Goal: Check status: Check status

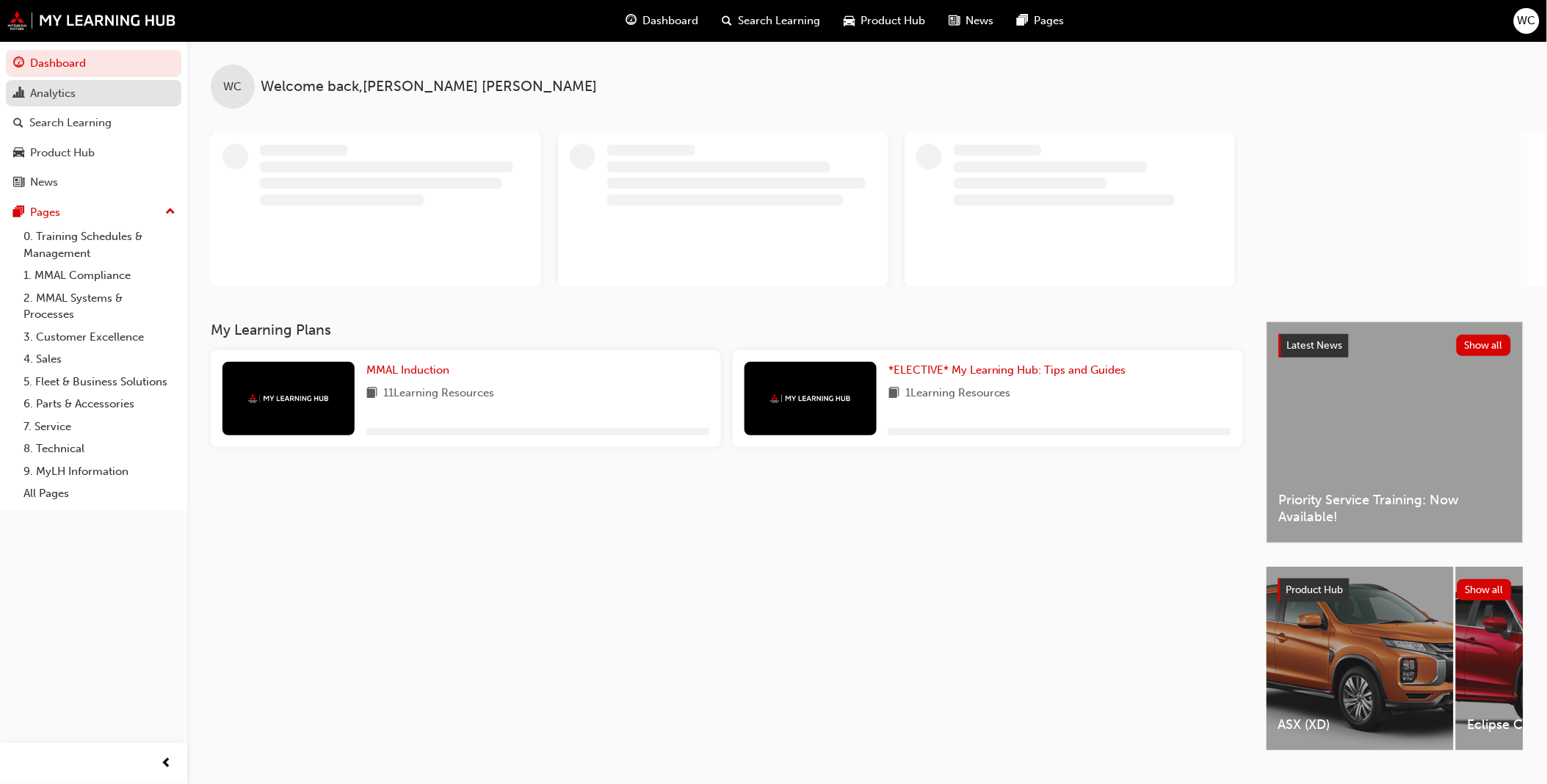
click at [51, 92] on div "Analytics" at bounding box center [52, 93] width 46 height 17
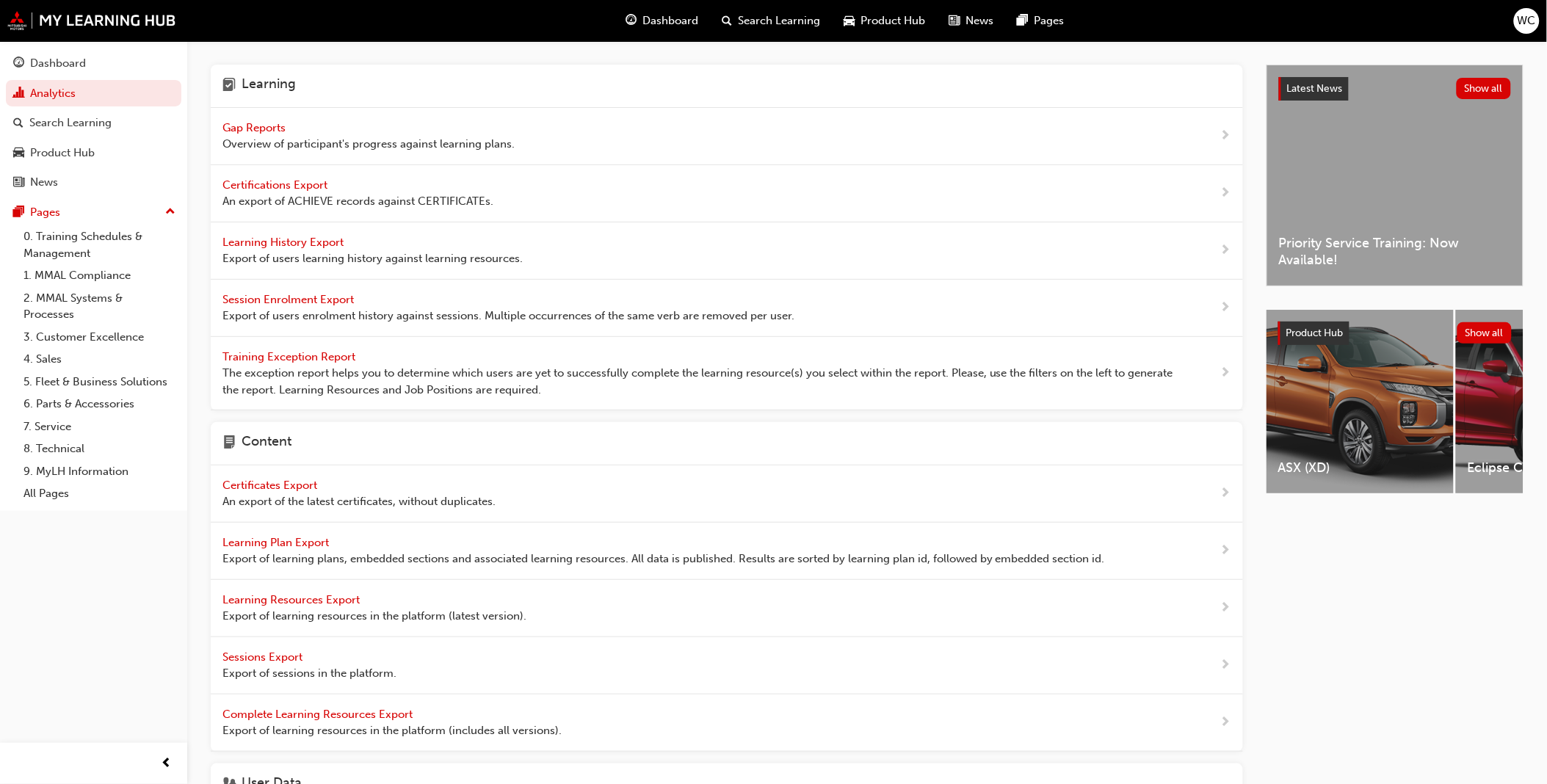
click at [251, 127] on span "Gap Reports" at bounding box center [256, 127] width 66 height 13
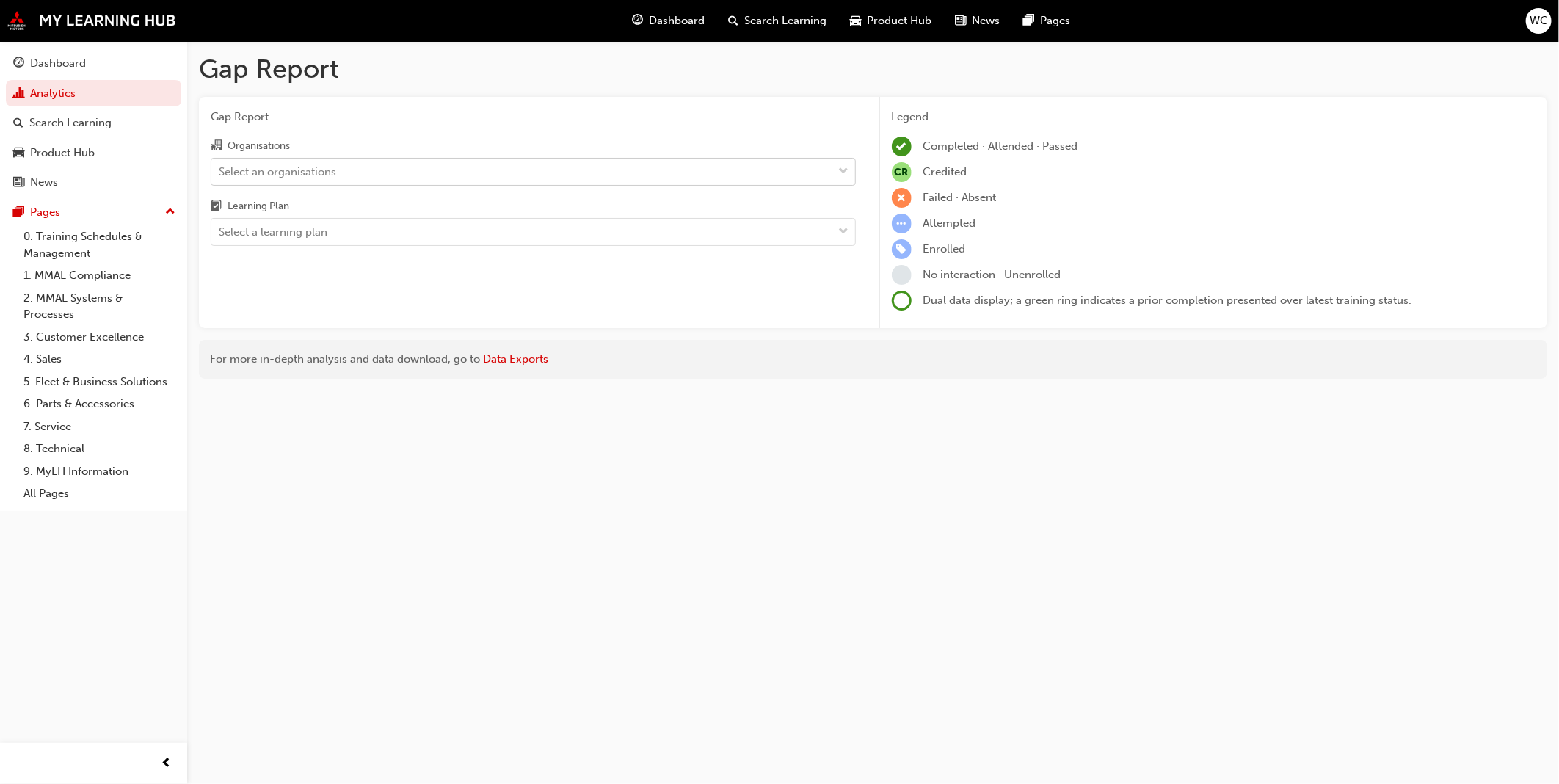
click at [841, 172] on span "down-icon" at bounding box center [844, 171] width 10 height 19
click at [220, 172] on input "Organisations Select an organisations" at bounding box center [220, 170] width 2 height 12
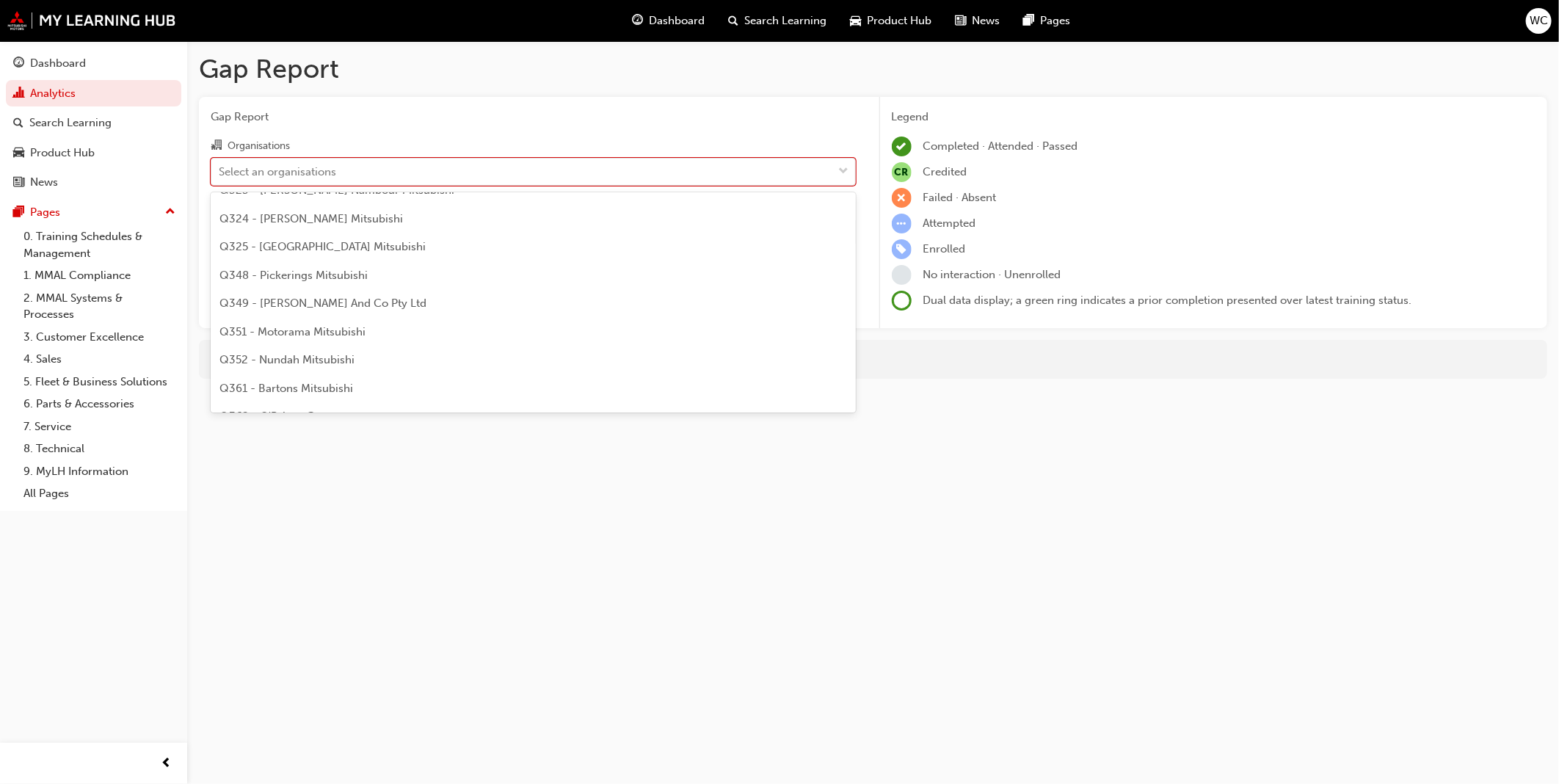
scroll to position [2502, 0]
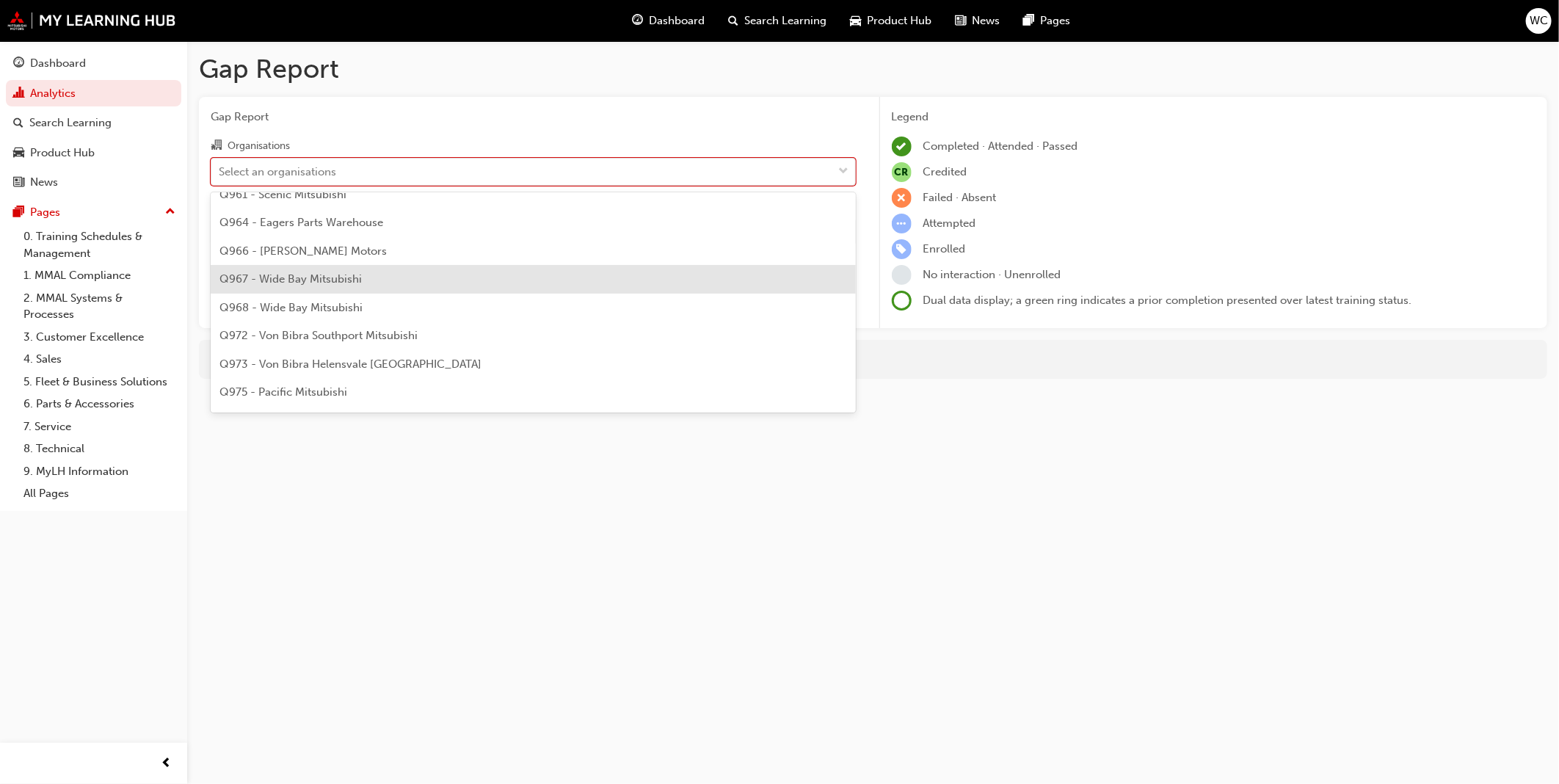
click at [740, 270] on div "Q967 - Wide Bay Mitsubishi" at bounding box center [533, 279] width 645 height 29
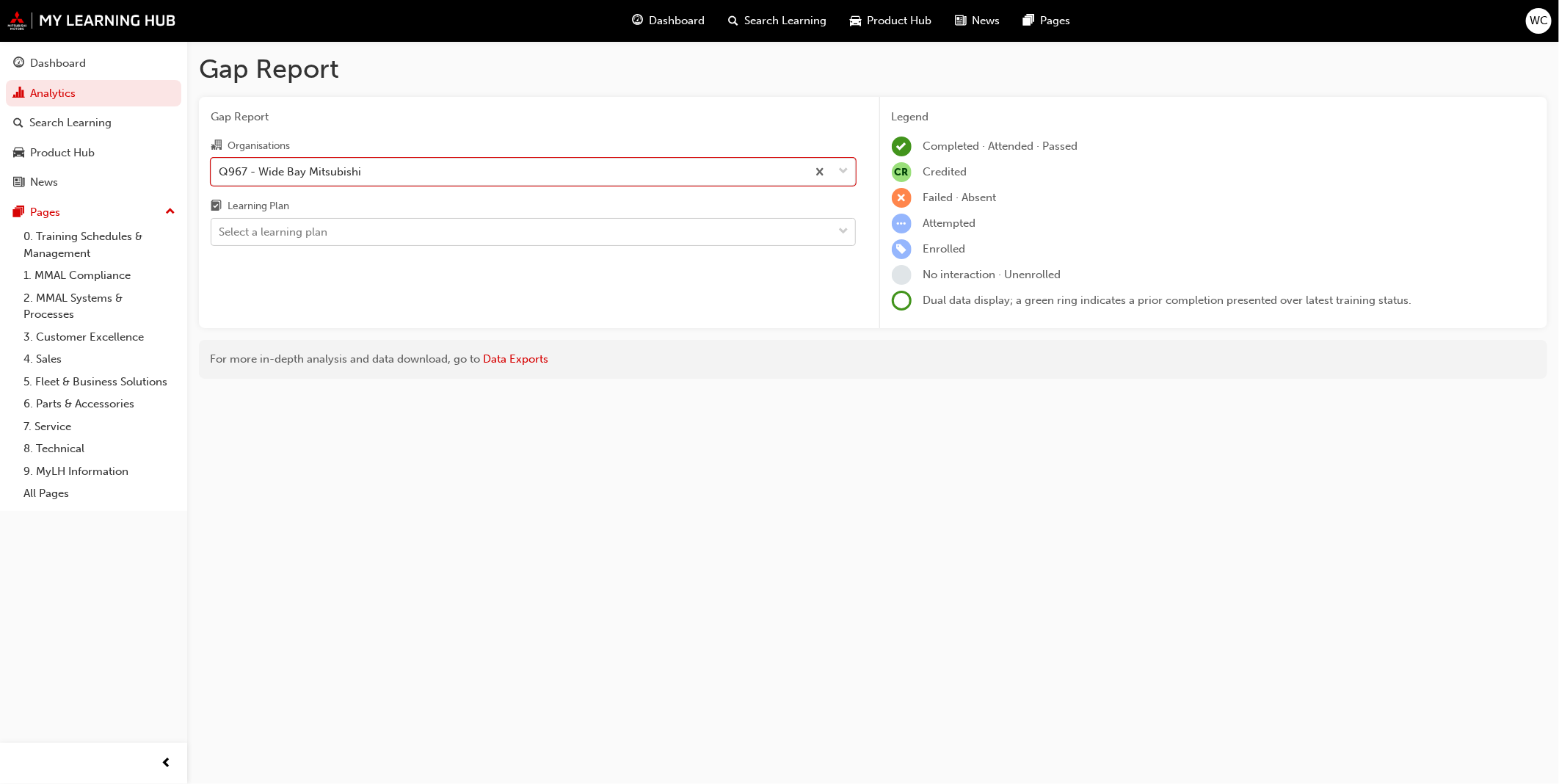
click at [845, 233] on span "down-icon" at bounding box center [844, 232] width 10 height 19
click at [220, 233] on input "Learning Plan Select a learning plan" at bounding box center [220, 232] width 2 height 12
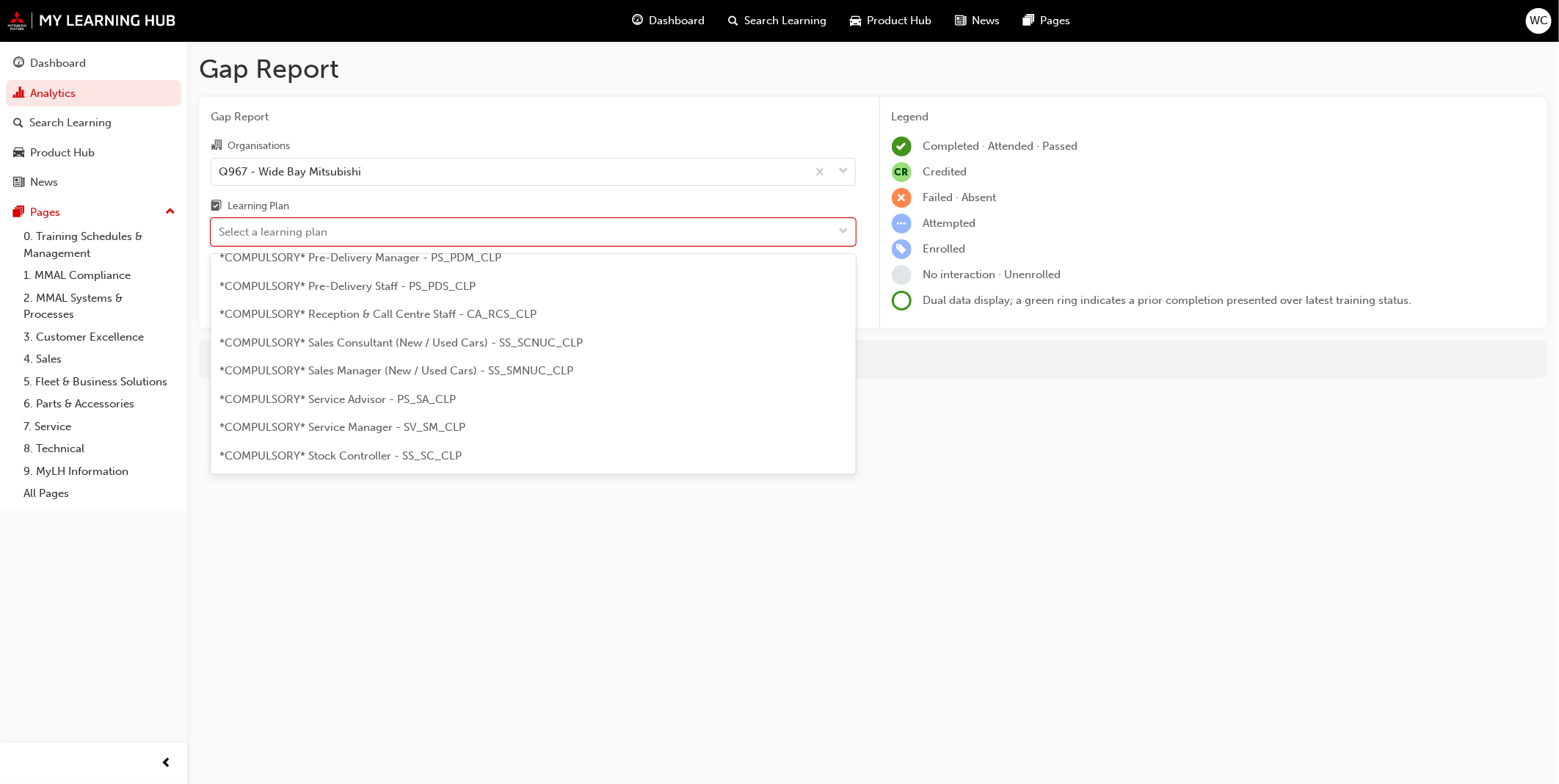
scroll to position [385, 0]
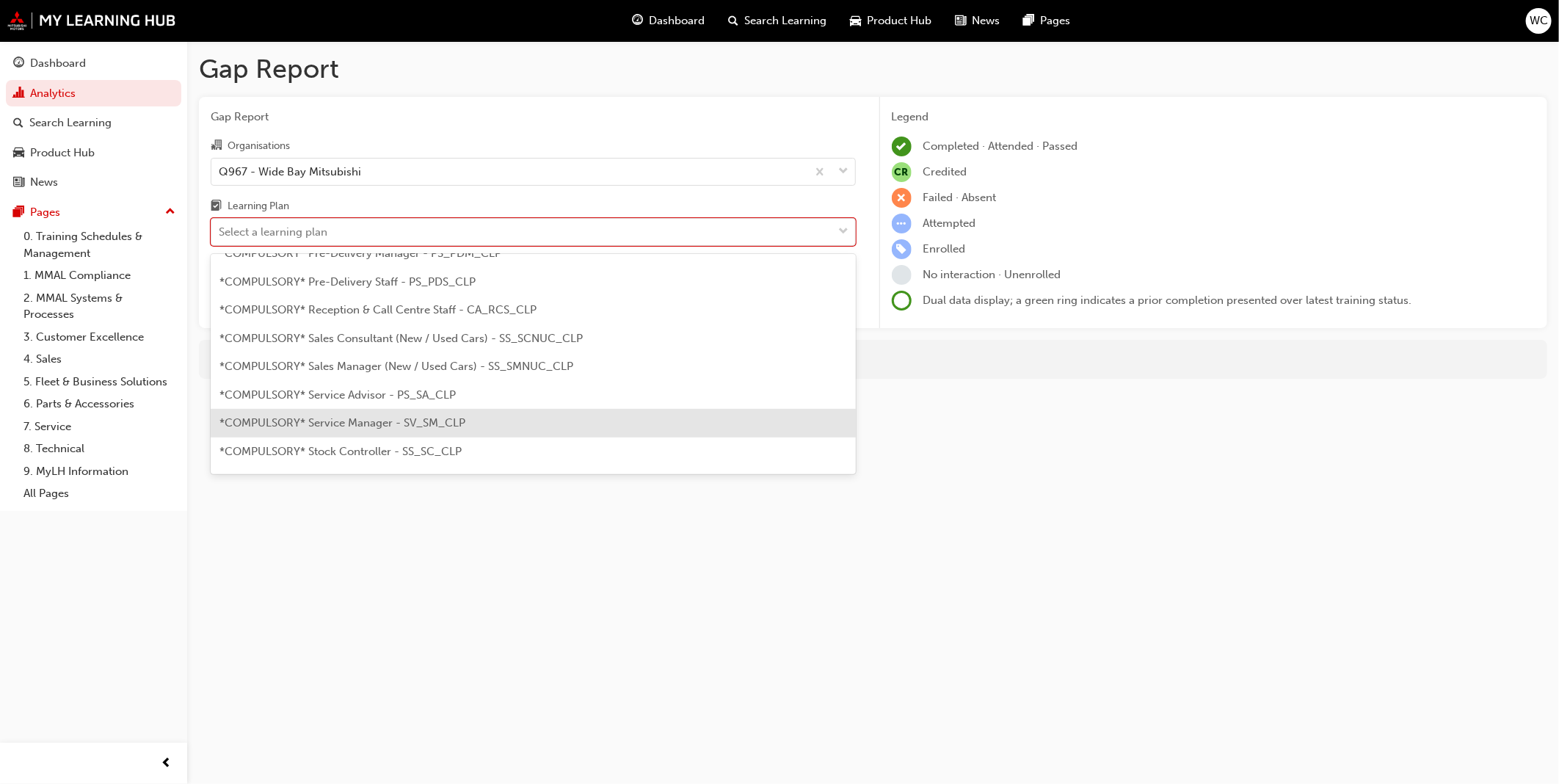
click at [781, 415] on div "*COMPULSORY* Service Manager - SV_SM_CLP" at bounding box center [533, 423] width 645 height 29
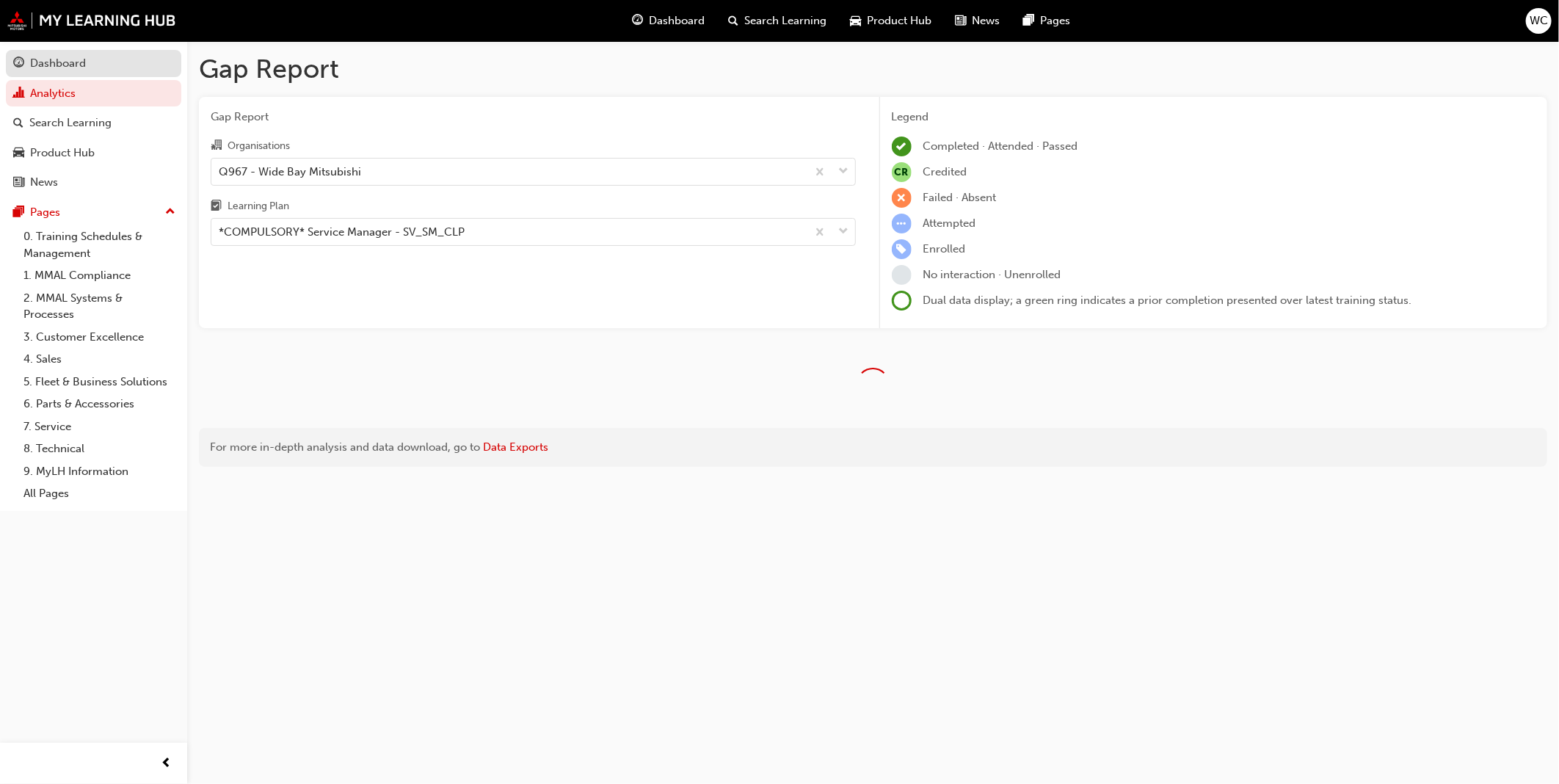
click at [46, 60] on div "Dashboard" at bounding box center [57, 64] width 55 height 17
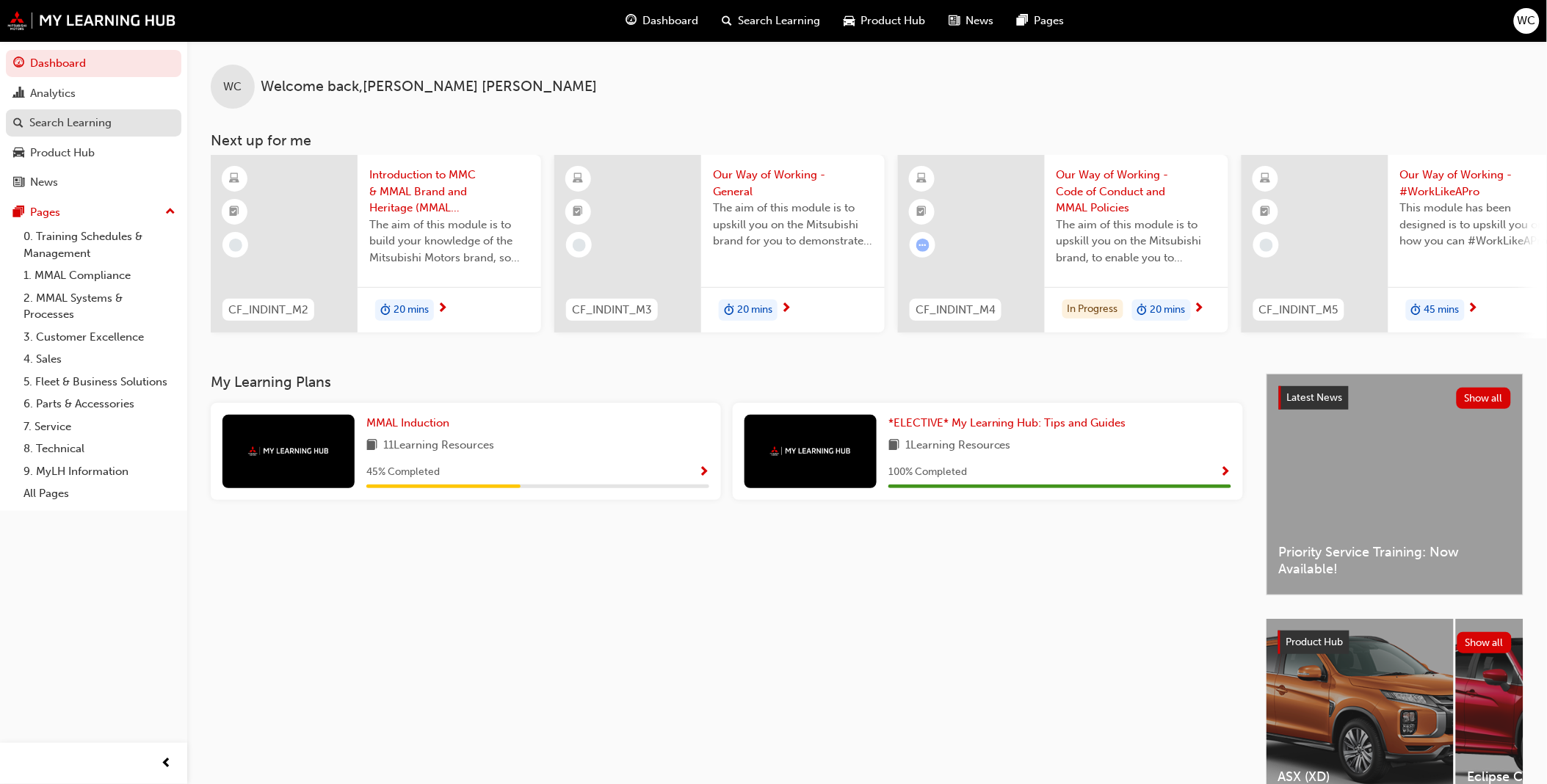
click at [60, 127] on div "Search Learning" at bounding box center [70, 122] width 82 height 17
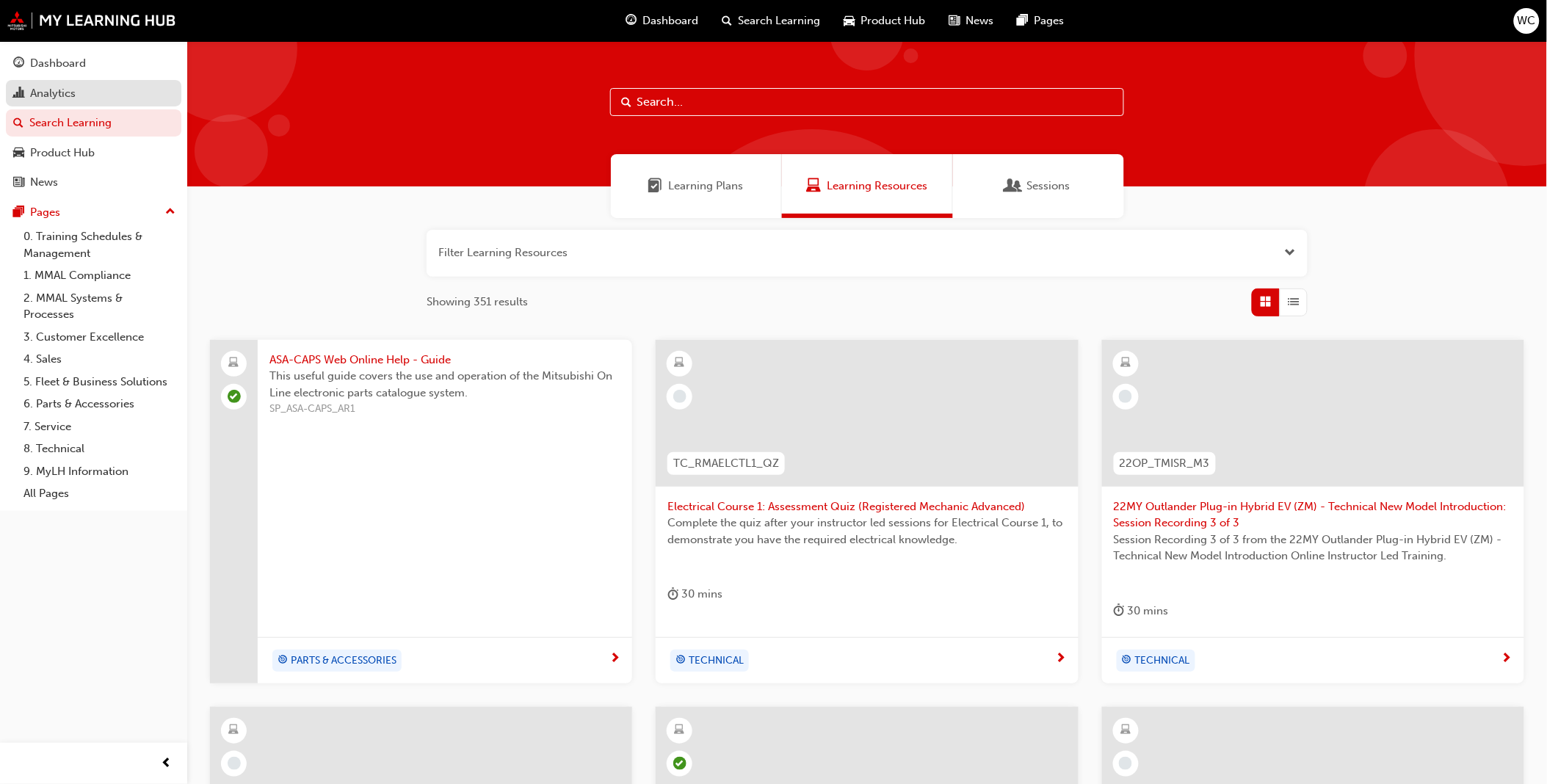
click at [60, 88] on div "Analytics" at bounding box center [52, 93] width 46 height 17
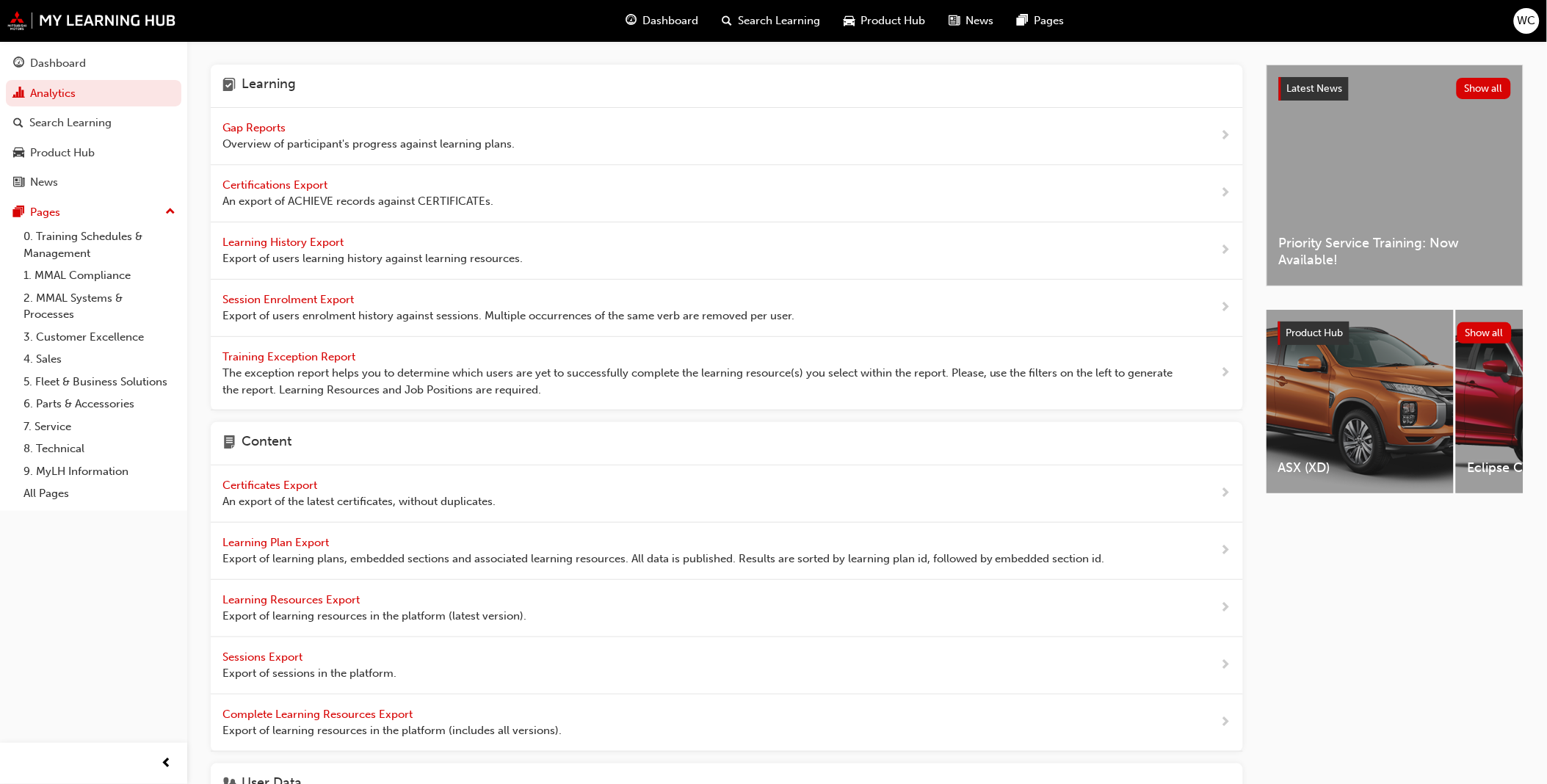
click at [267, 123] on span "Gap Reports" at bounding box center [256, 127] width 66 height 13
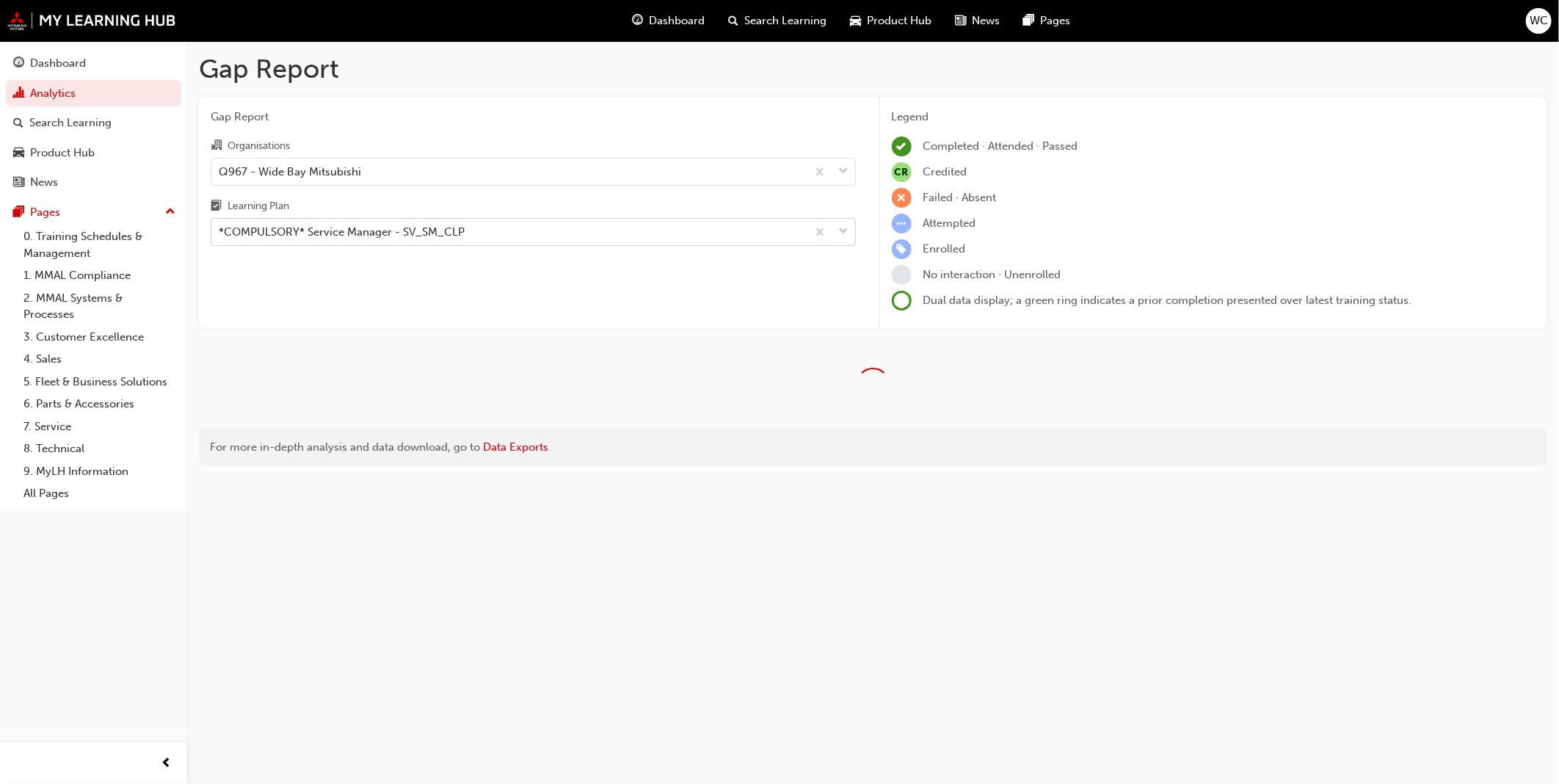
click at [841, 232] on span "down-icon" at bounding box center [844, 232] width 10 height 19
click at [220, 232] on input "Learning Plan *COMPULSORY* Service Manager - SV_SM_CLP" at bounding box center [220, 232] width 2 height 12
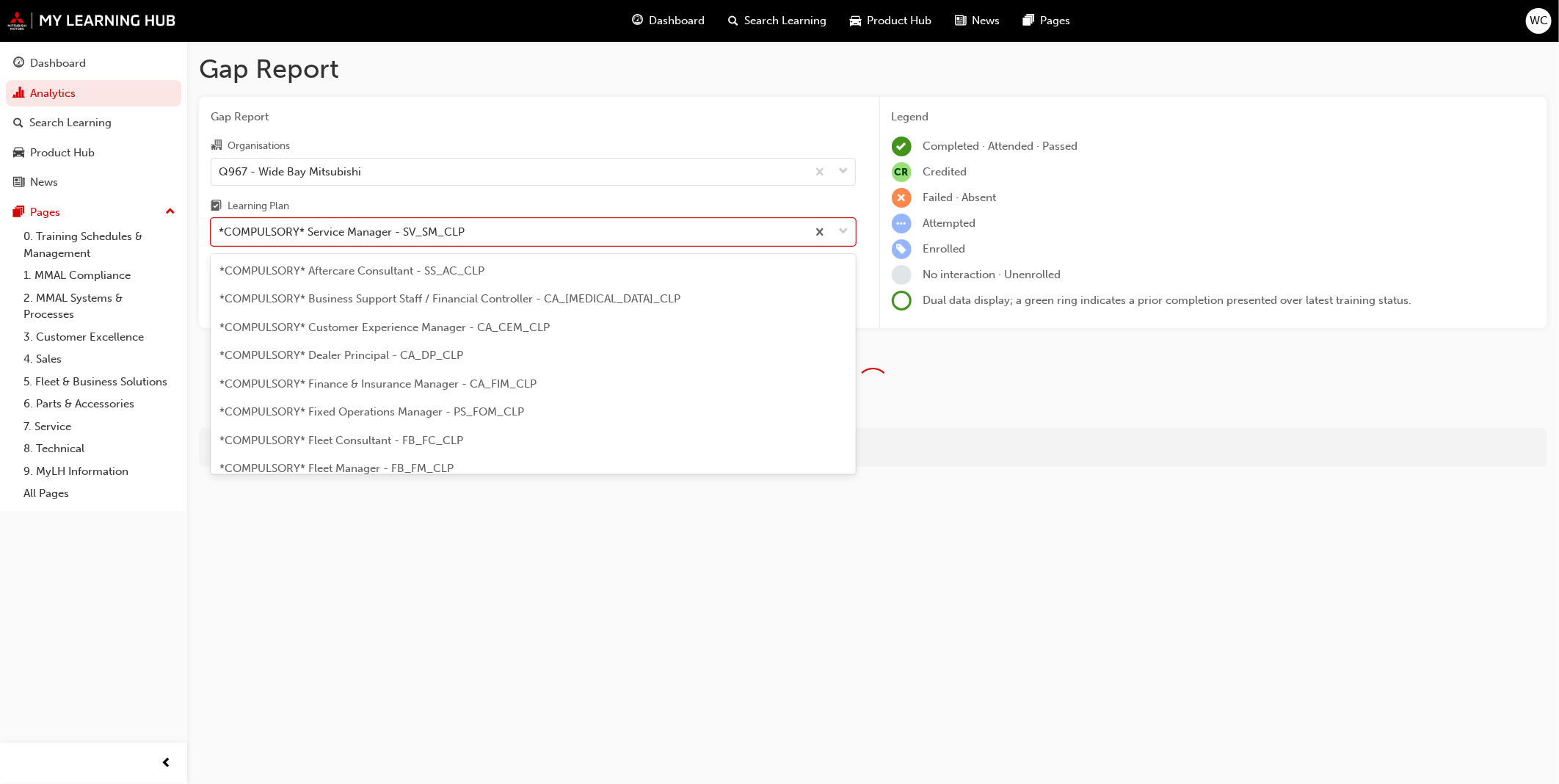
scroll to position [356, 0]
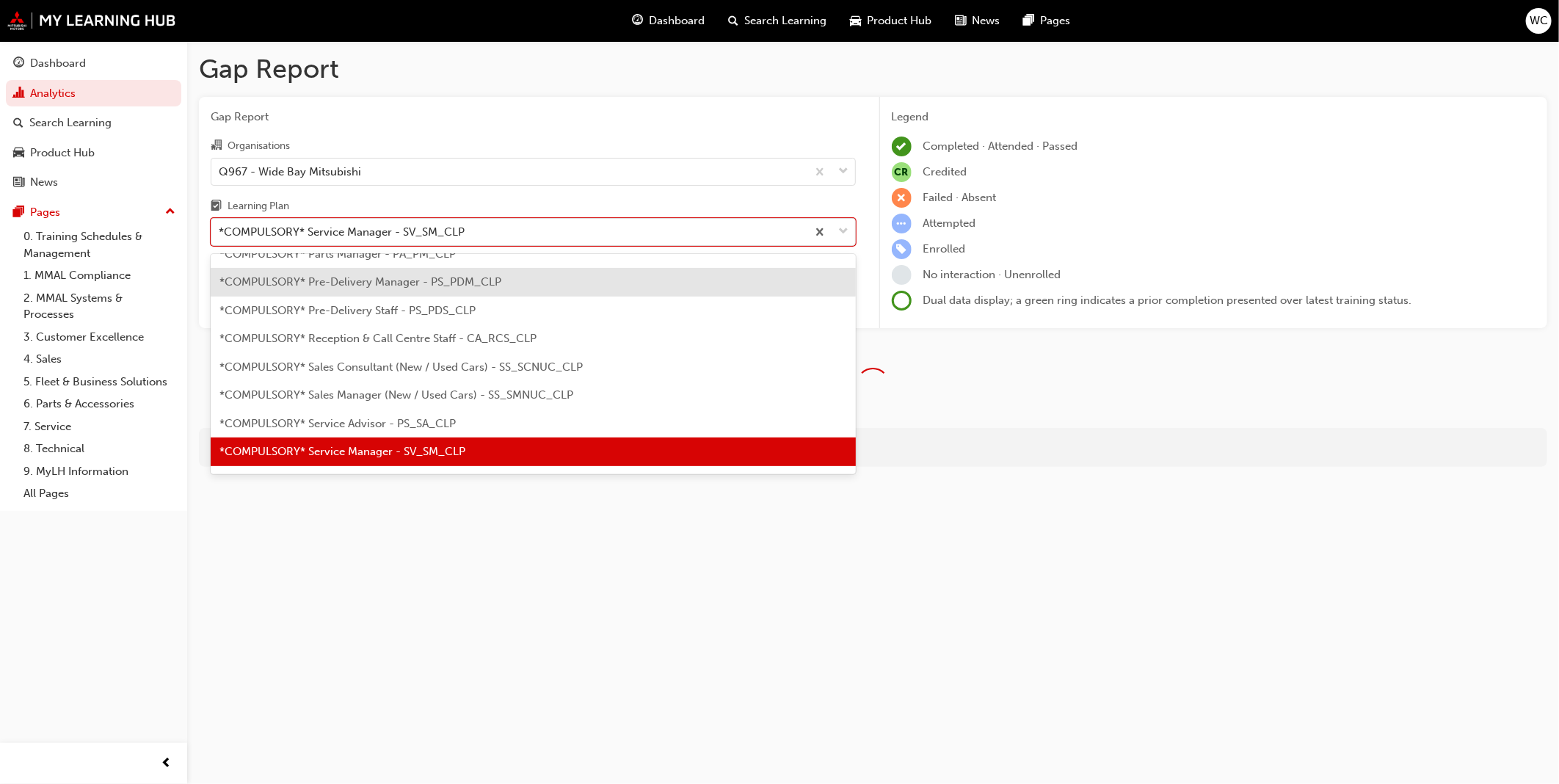
click at [539, 283] on div "*COMPULSORY* Pre-Delivery Manager - PS_PDM_CLP" at bounding box center [533, 282] width 645 height 29
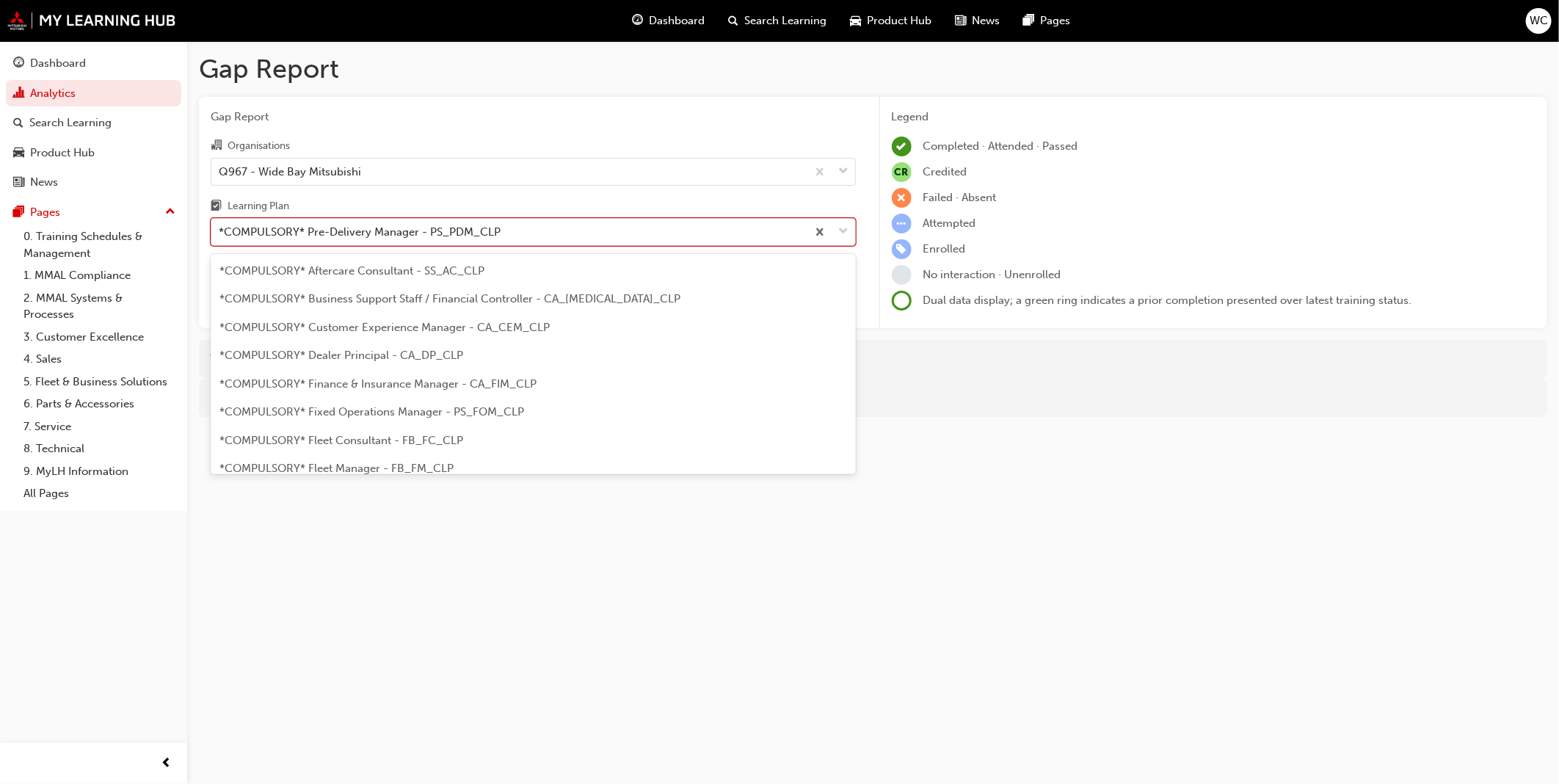
click at [840, 237] on span "down-icon" at bounding box center [844, 232] width 10 height 19
click at [220, 237] on input "Learning Plan option *COMPULSORY* Pre-Delivery Manager - PS_PDM_CLP, selected. …" at bounding box center [220, 232] width 2 height 12
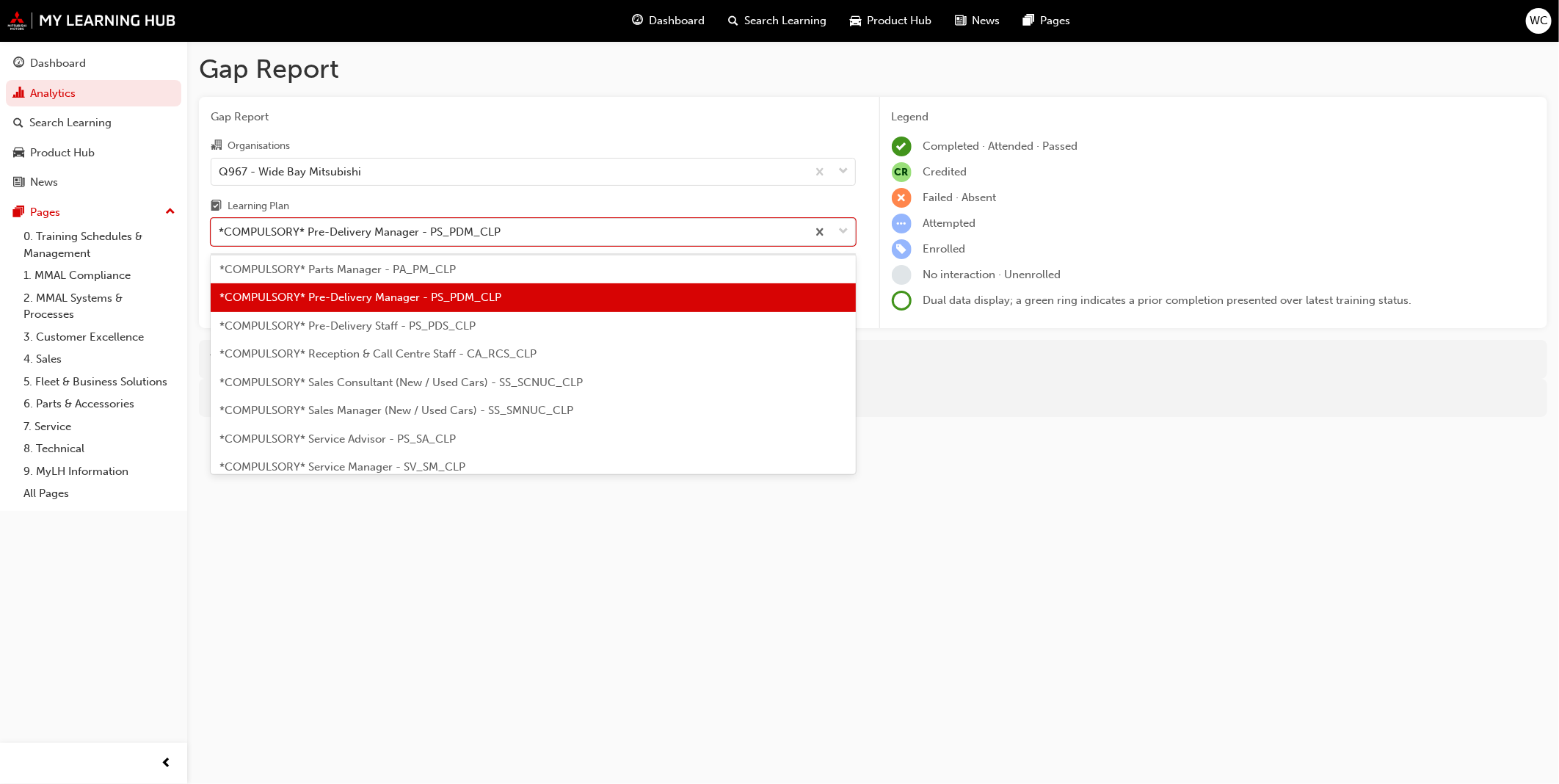
scroll to position [350, 0]
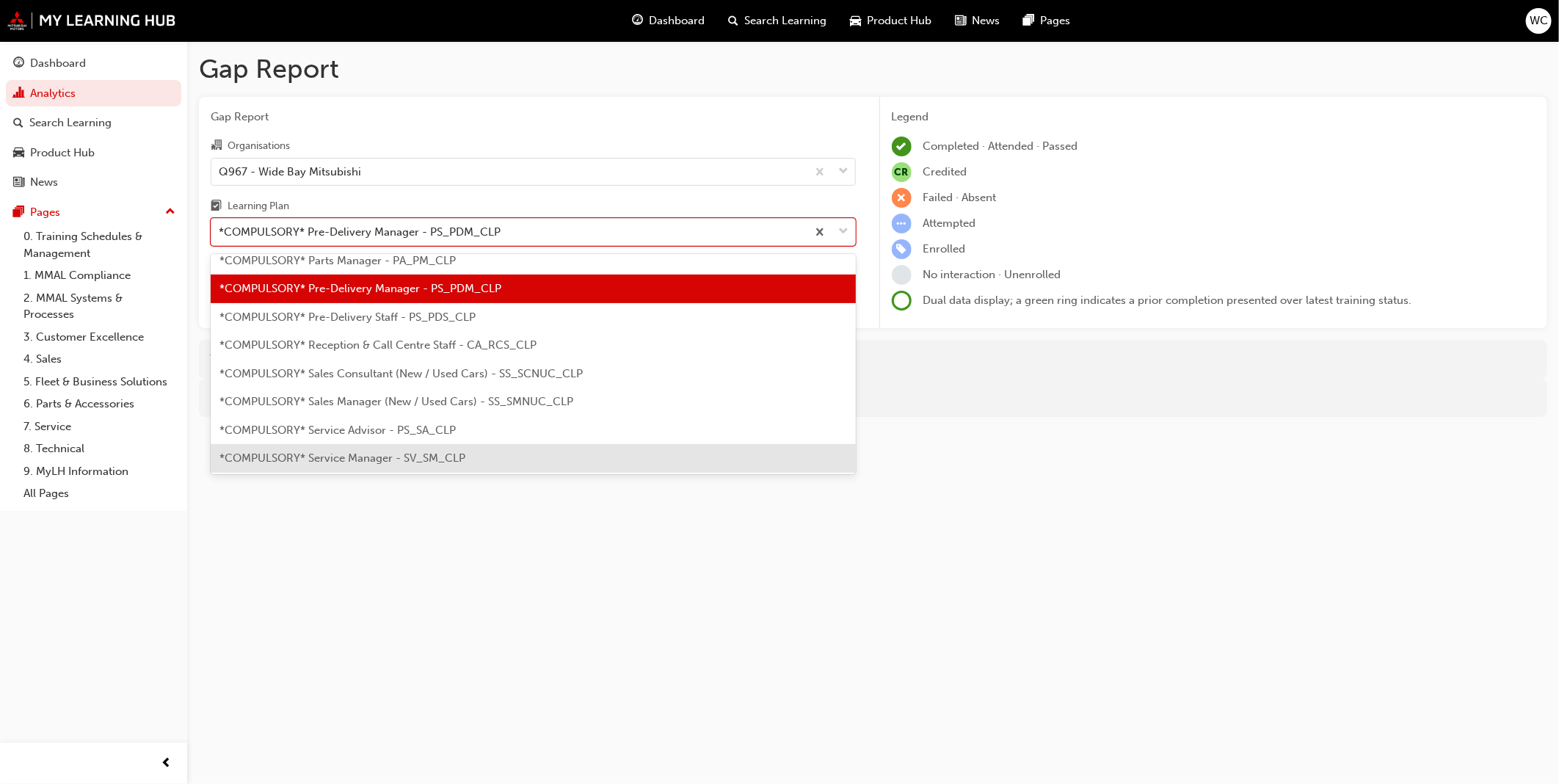
click at [708, 453] on div "*COMPULSORY* Service Manager - SV_SM_CLP" at bounding box center [533, 458] width 645 height 29
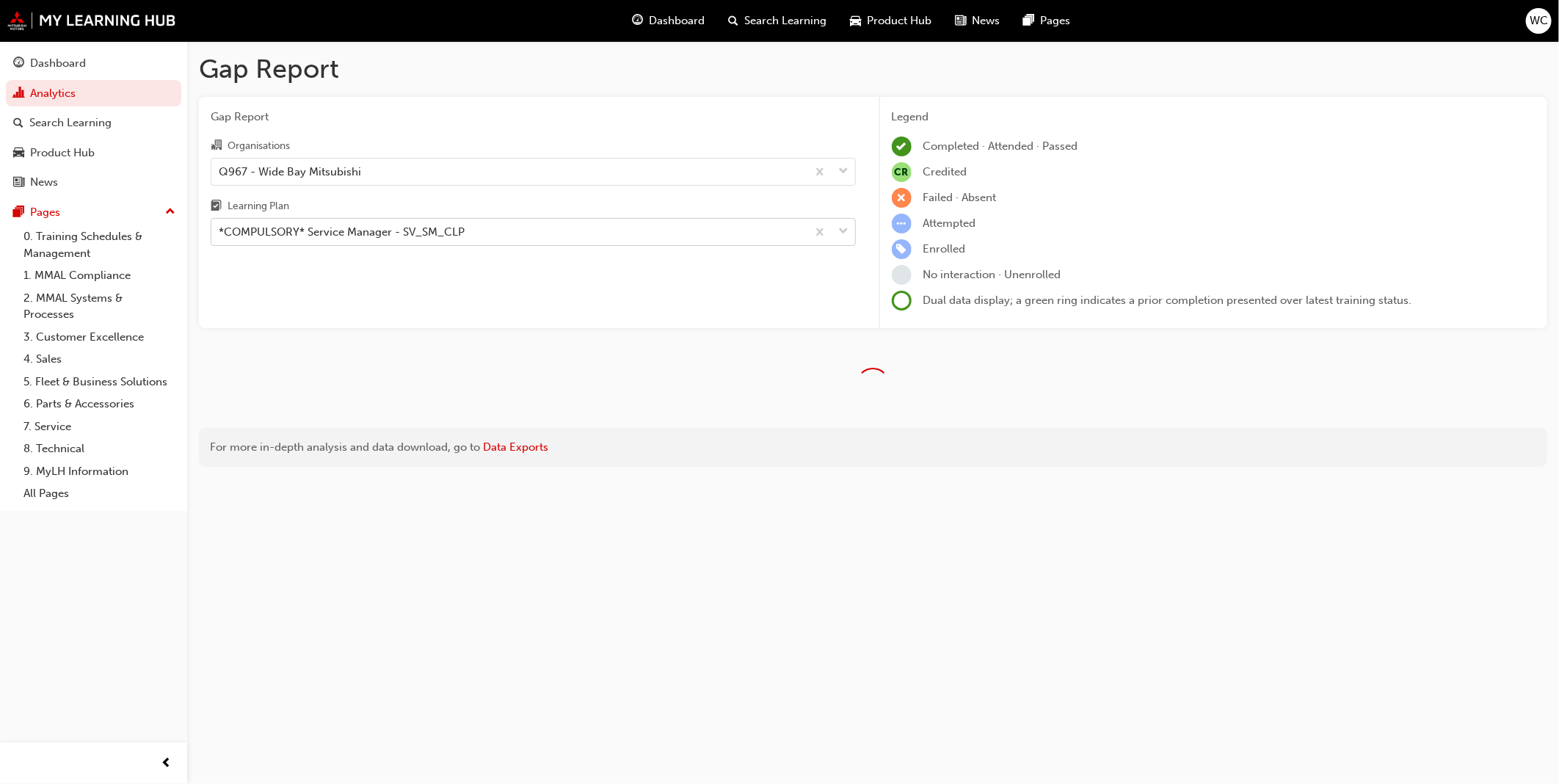
click at [841, 227] on span "down-icon" at bounding box center [844, 232] width 10 height 19
click at [220, 227] on input "Learning Plan *COMPULSORY* Service Manager - SV_SM_CLP" at bounding box center [220, 232] width 2 height 12
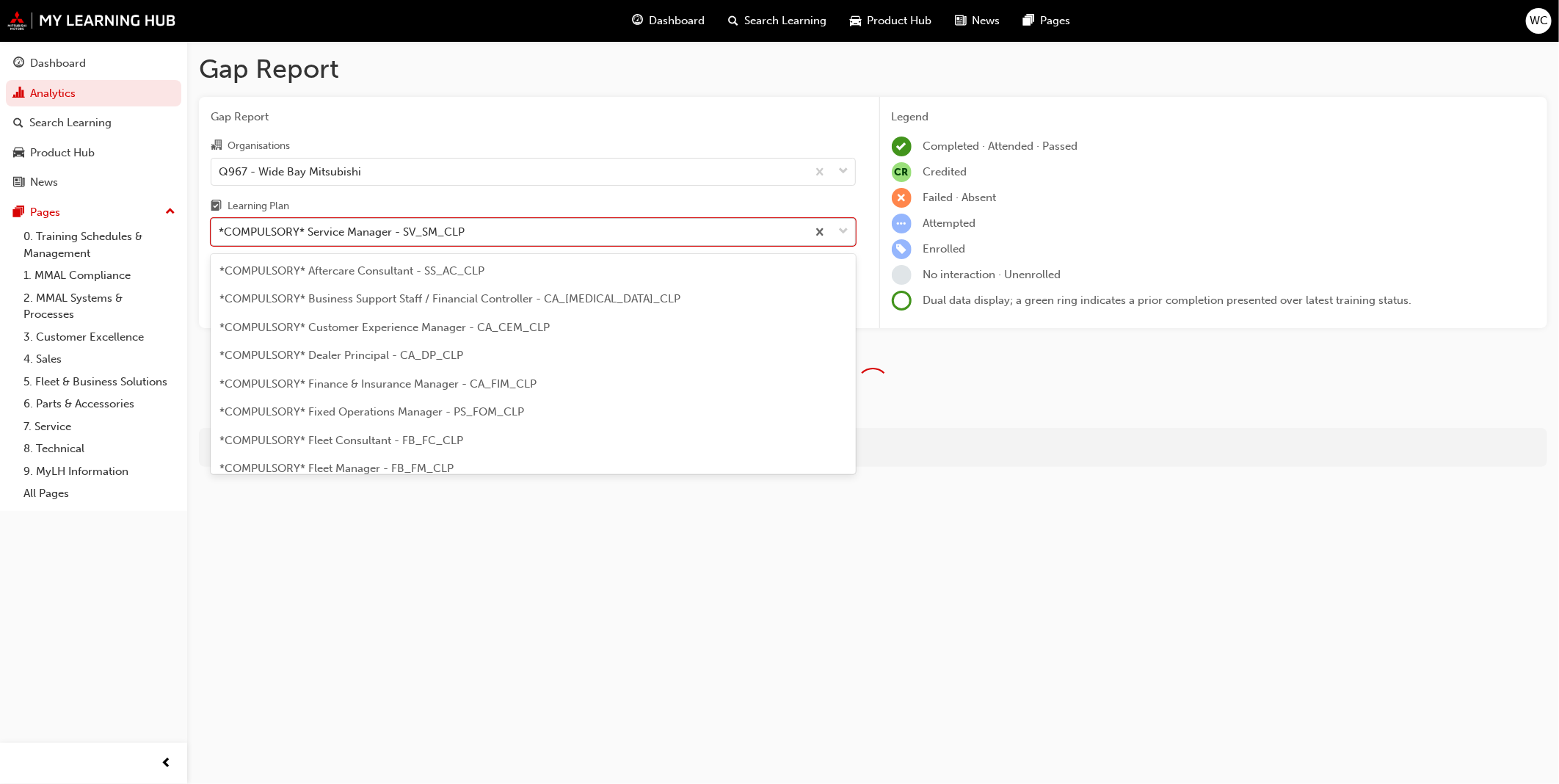
scroll to position [356, 0]
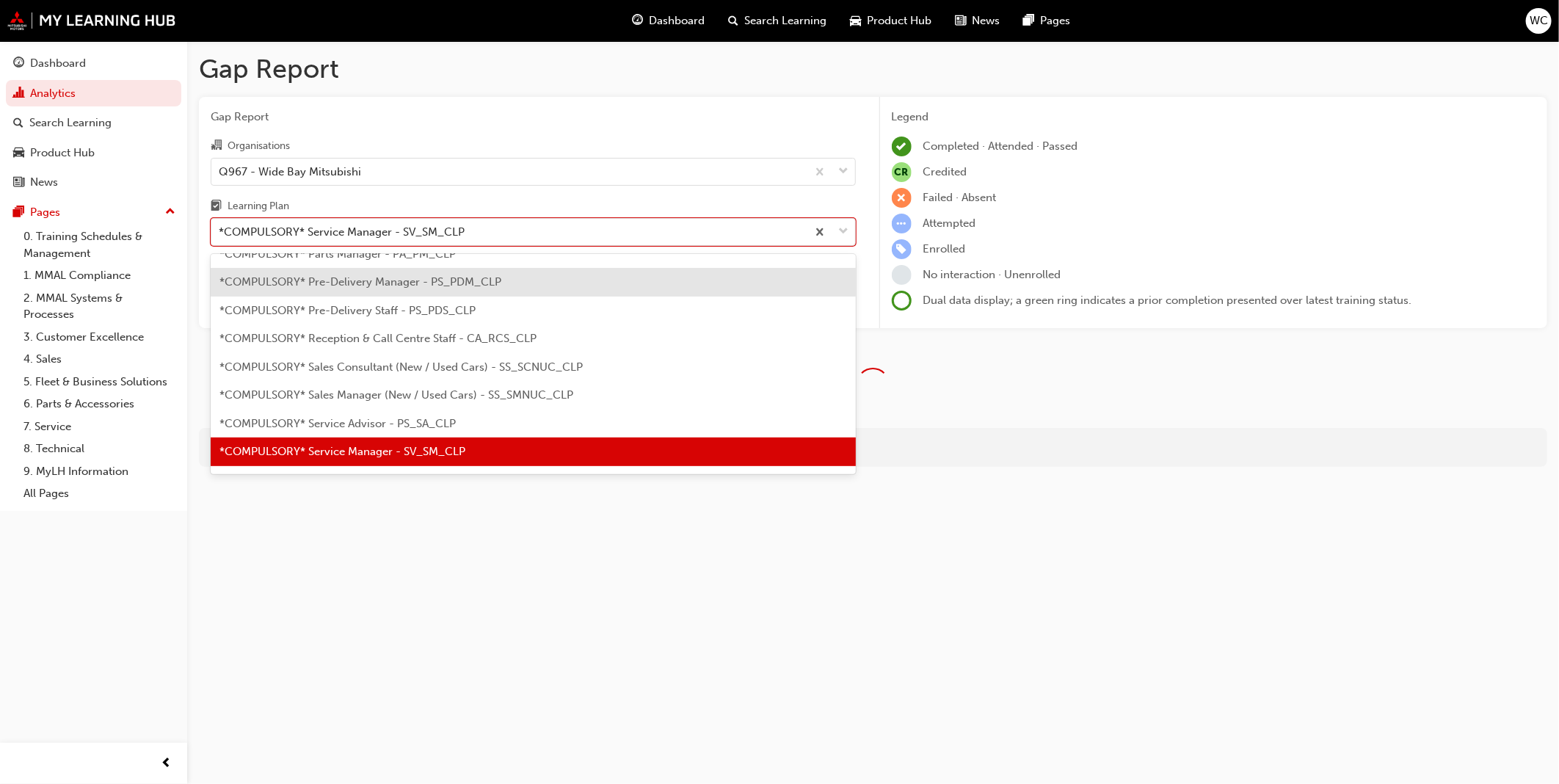
click at [620, 291] on div "*COMPULSORY* Pre-Delivery Manager - PS_PDM_CLP" at bounding box center [533, 282] width 645 height 29
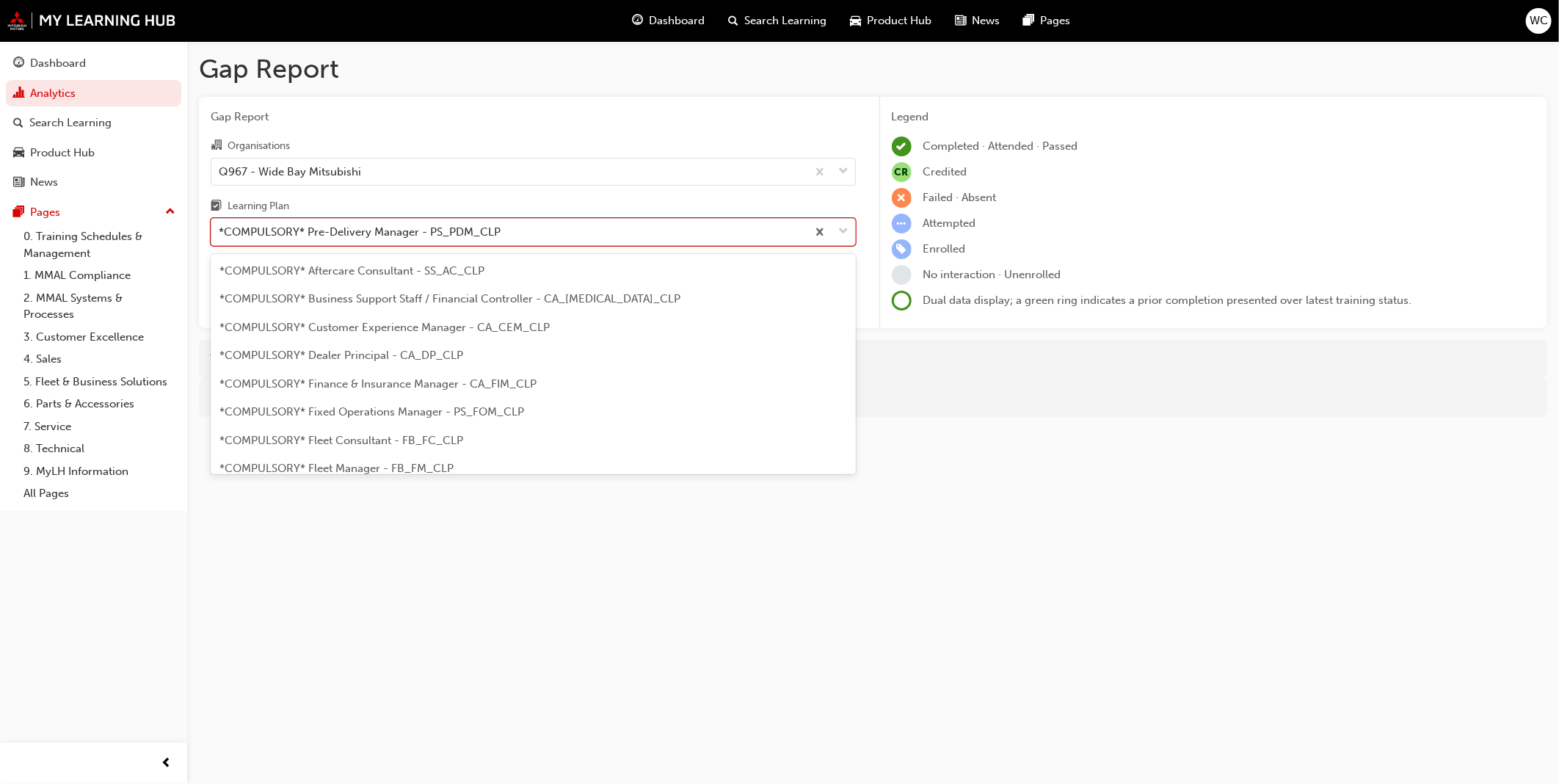
click at [846, 229] on span "down-icon" at bounding box center [844, 232] width 10 height 19
click at [220, 229] on input "Learning Plan option *COMPULSORY* Pre-Delivery Manager - PS_PDM_CLP, selected. …" at bounding box center [220, 232] width 2 height 12
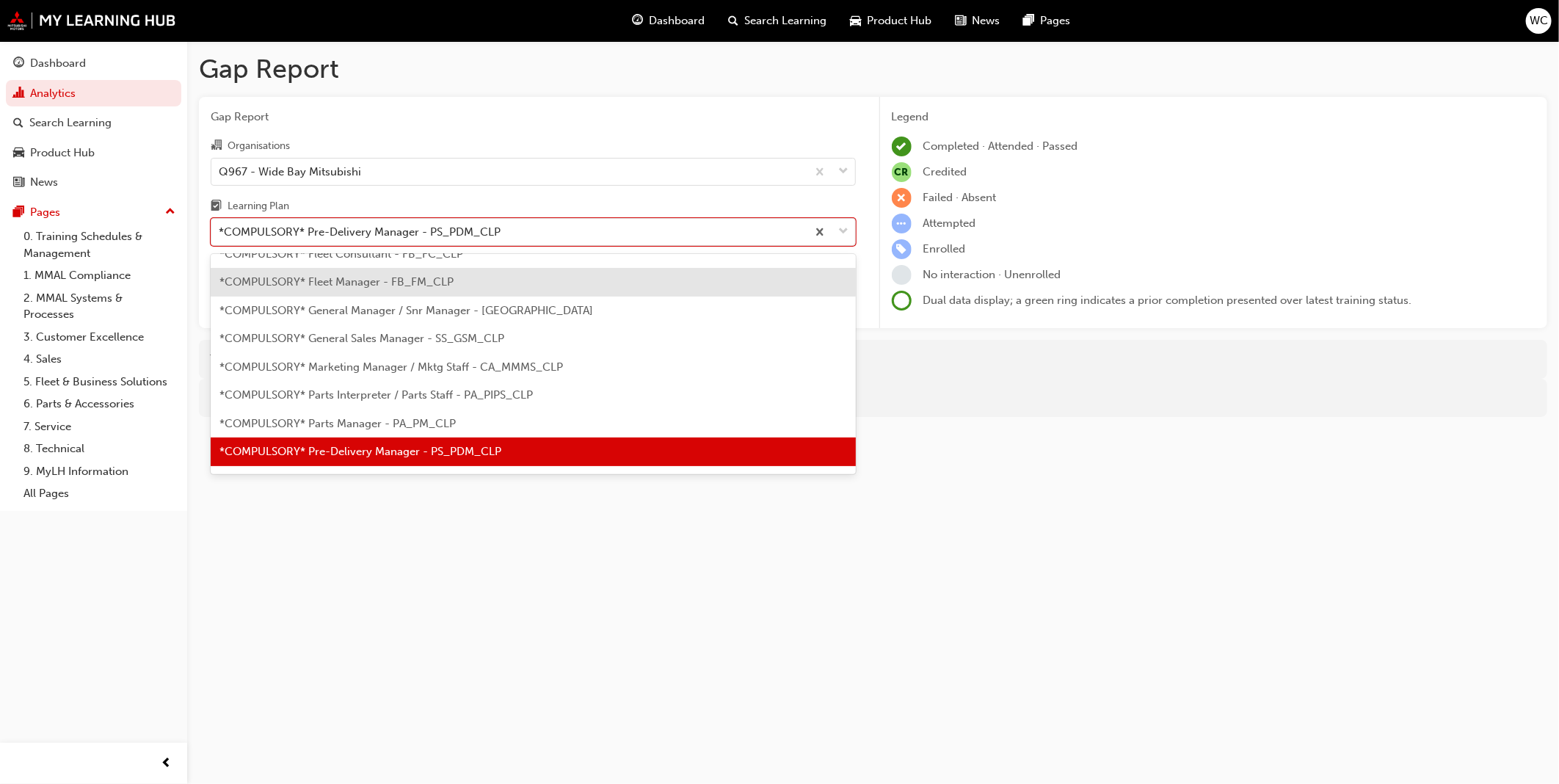
click at [754, 278] on div "*COMPULSORY* Fleet Manager - FB_FM_CLP" at bounding box center [533, 282] width 645 height 29
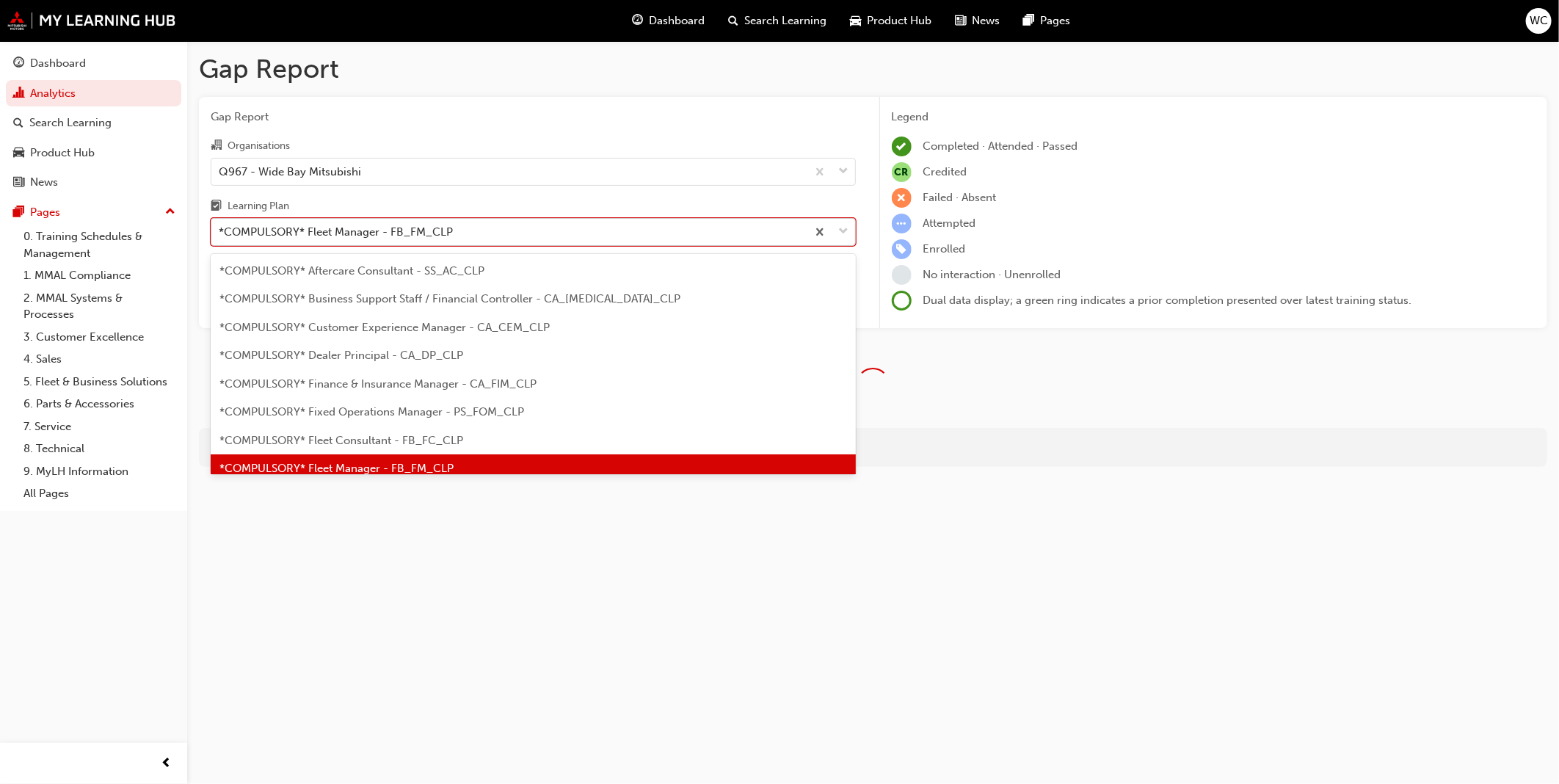
click at [846, 235] on span "down-icon" at bounding box center [844, 232] width 10 height 19
click at [220, 235] on input "Learning Plan option *COMPULSORY* Fleet Manager - FB_FM_CLP, selected. option *…" at bounding box center [220, 232] width 2 height 12
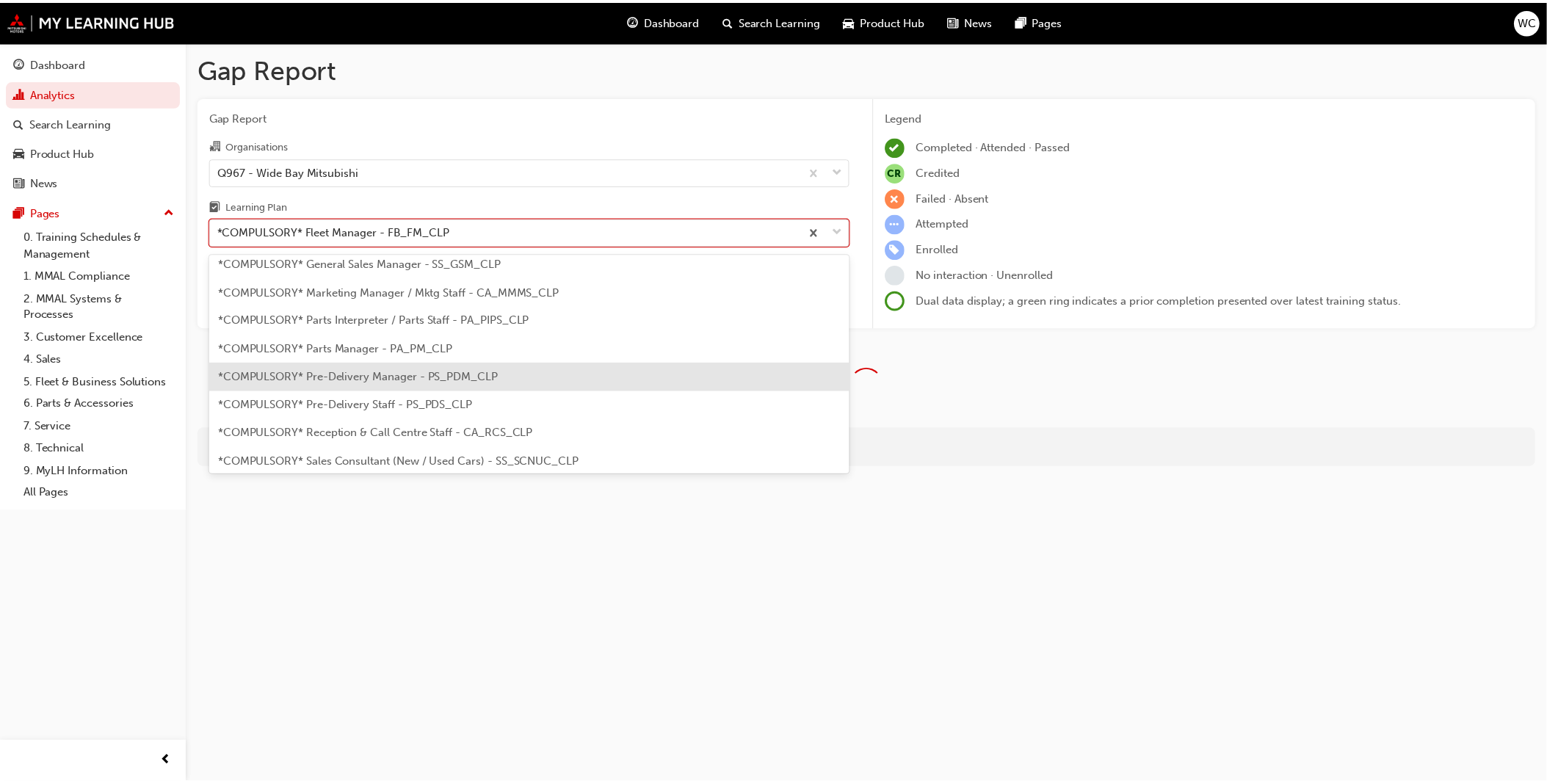
scroll to position [343, 0]
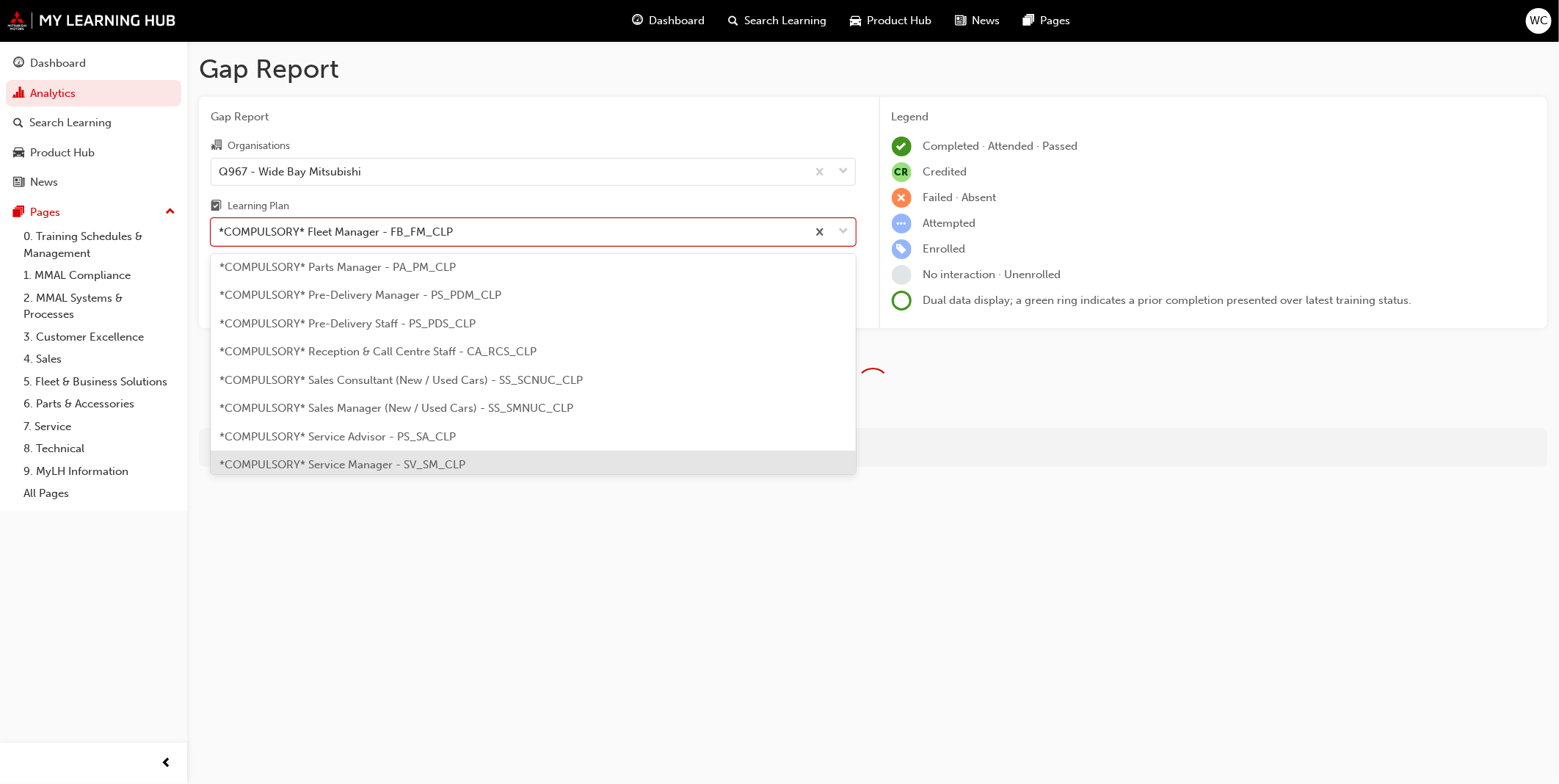
click at [633, 452] on div "*COMPULSORY* Service Manager - SV_SM_CLP" at bounding box center [533, 465] width 645 height 29
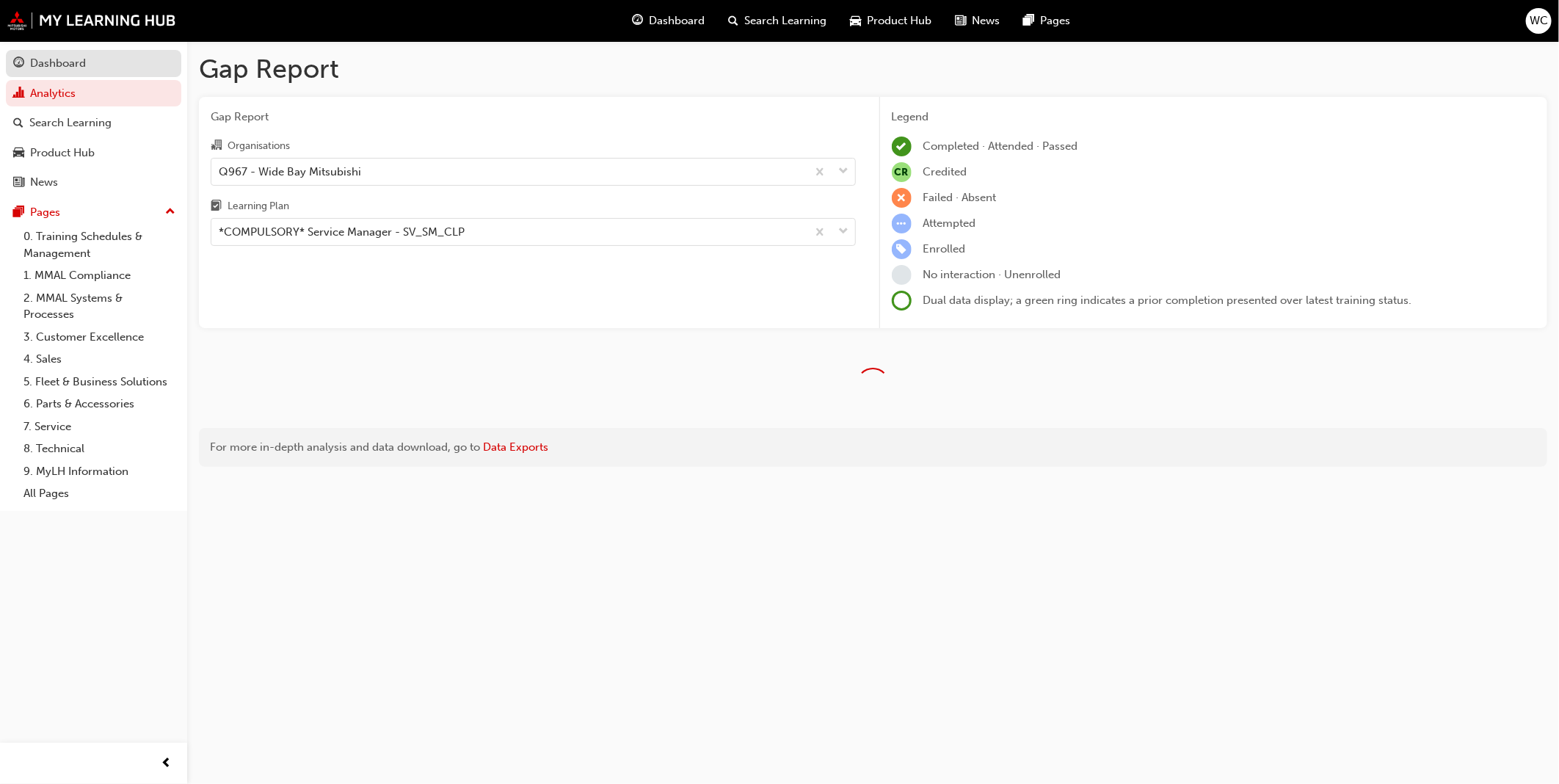
click at [60, 63] on div "Dashboard" at bounding box center [57, 64] width 55 height 17
